Goal: Information Seeking & Learning: Learn about a topic

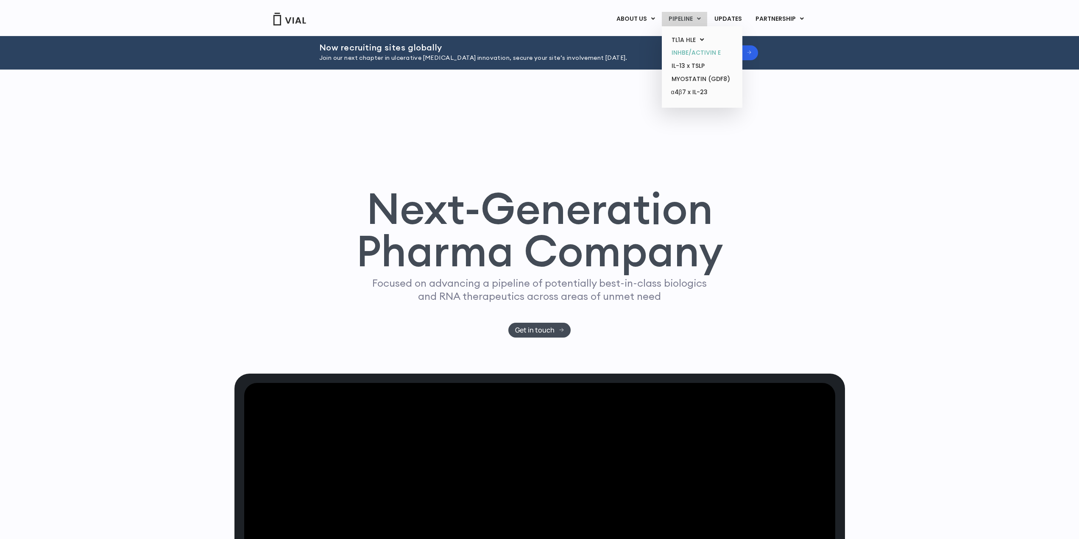
click at [679, 56] on link "INHBE/ACTIVIN E" at bounding box center [702, 52] width 74 height 13
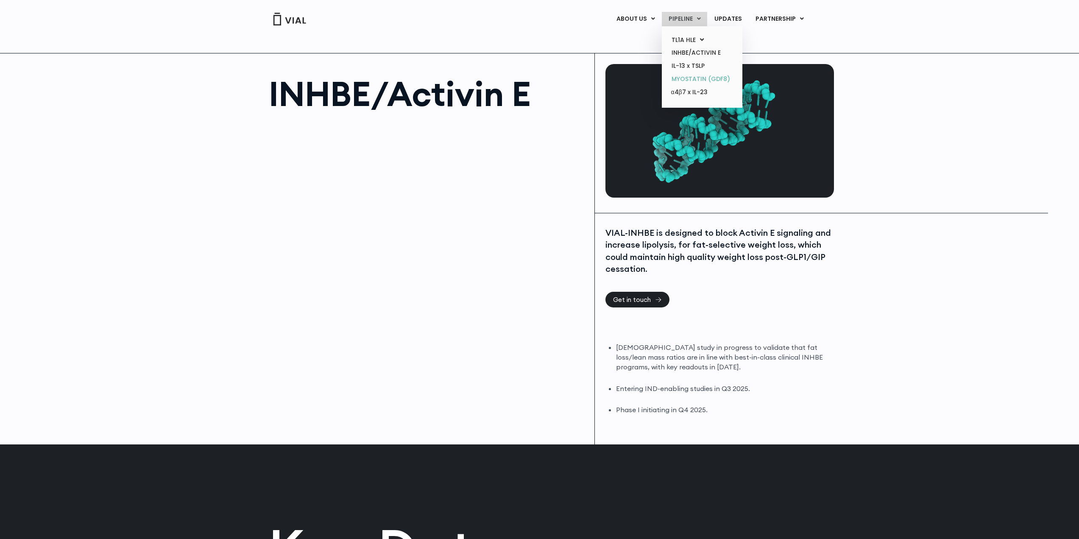
click at [690, 79] on link "MYOSTATIN (GDF8)" at bounding box center [702, 79] width 74 height 13
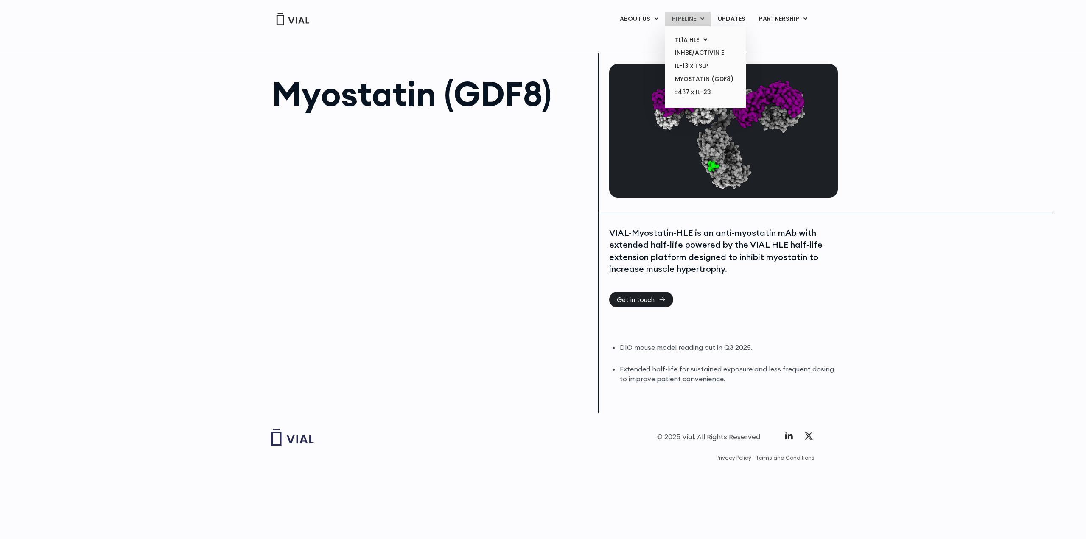
click at [689, 14] on link "PIPELINE" at bounding box center [687, 19] width 45 height 14
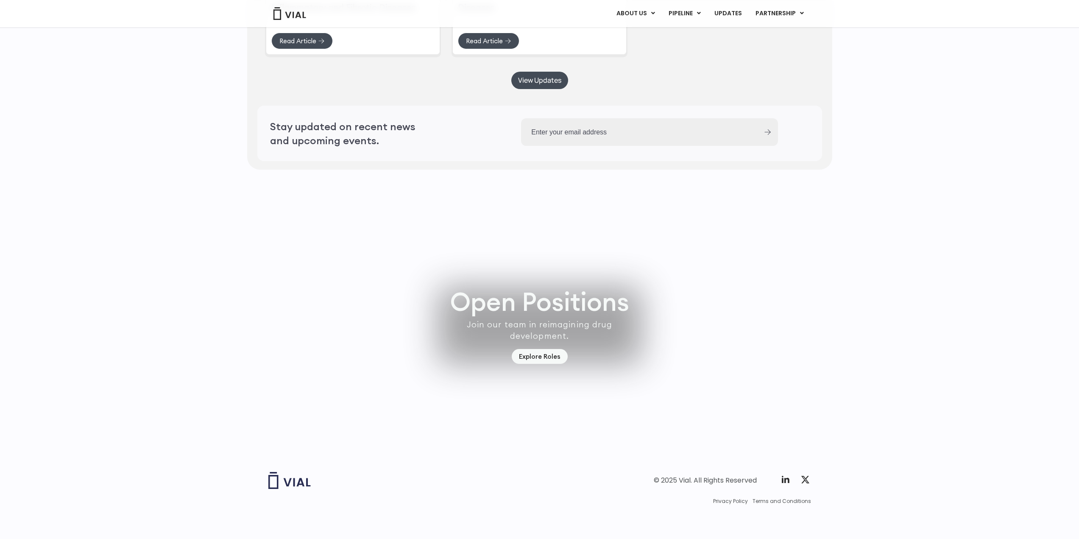
scroll to position [2338, 0]
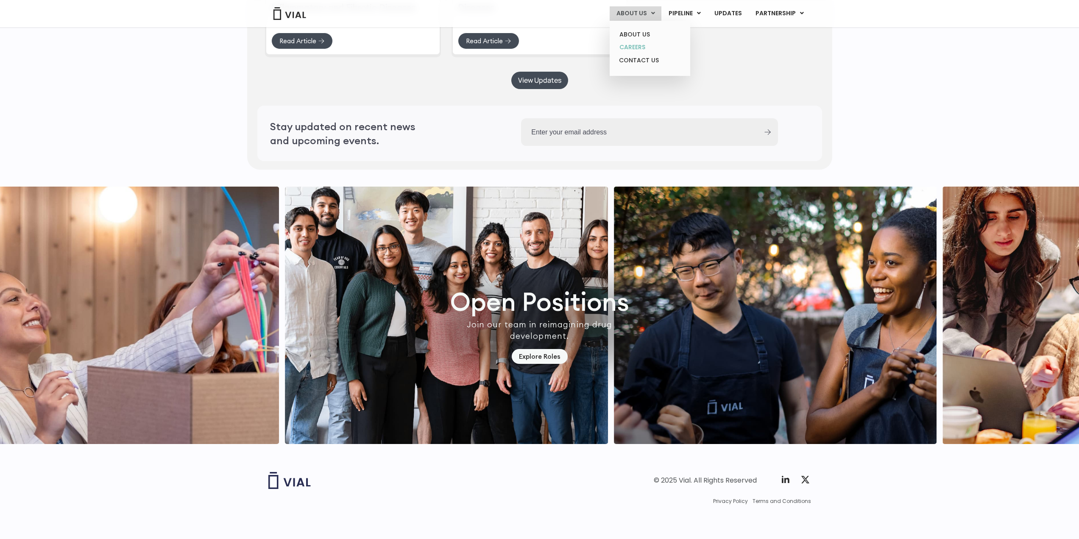
click at [642, 45] on link "CAREERS" at bounding box center [650, 47] width 74 height 13
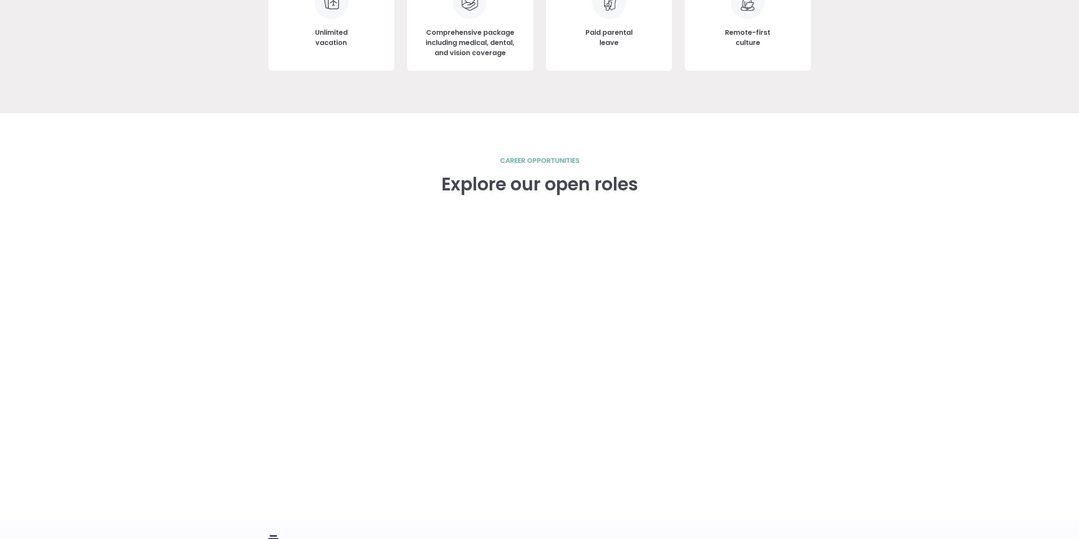
scroll to position [1103, 0]
